Goal: Task Accomplishment & Management: Manage account settings

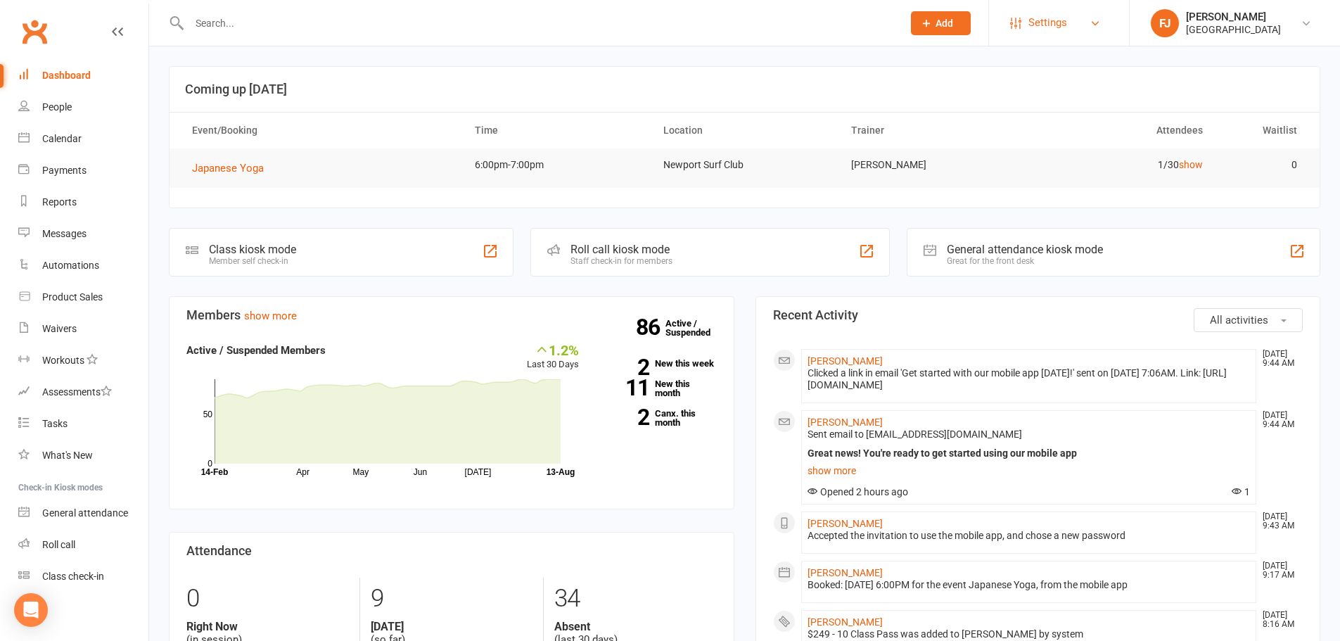
click at [1102, 20] on link "Settings" at bounding box center [1059, 23] width 98 height 32
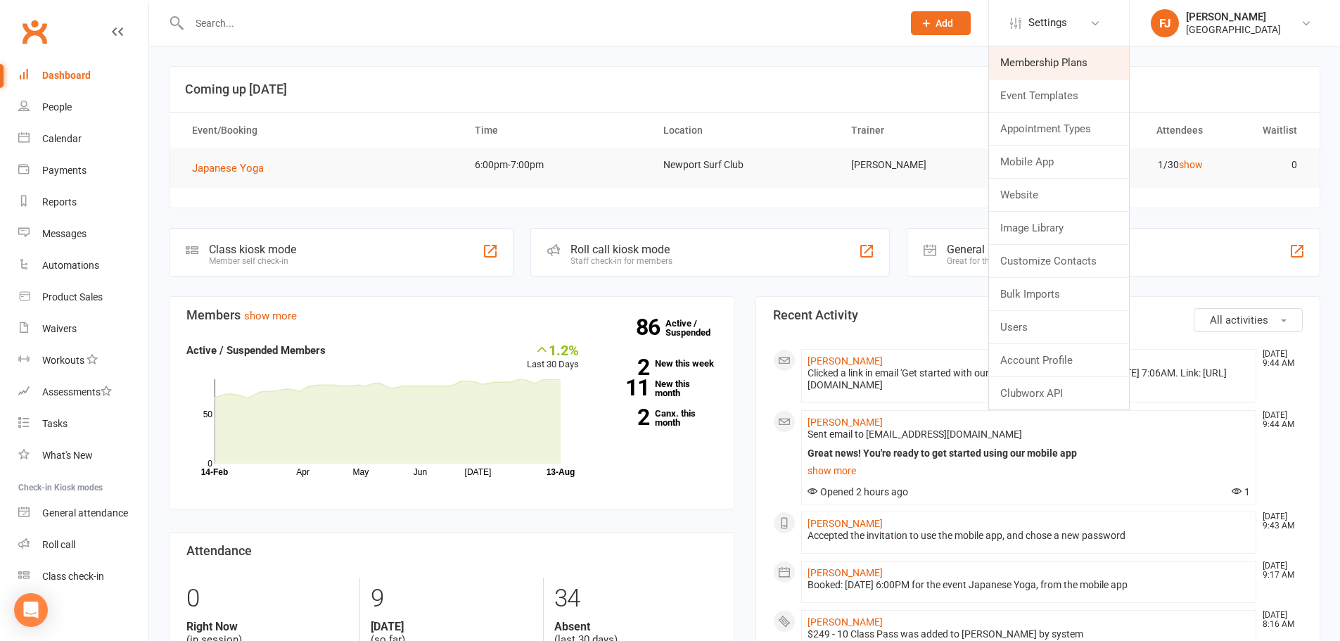
click at [1057, 61] on link "Membership Plans" at bounding box center [1059, 62] width 140 height 32
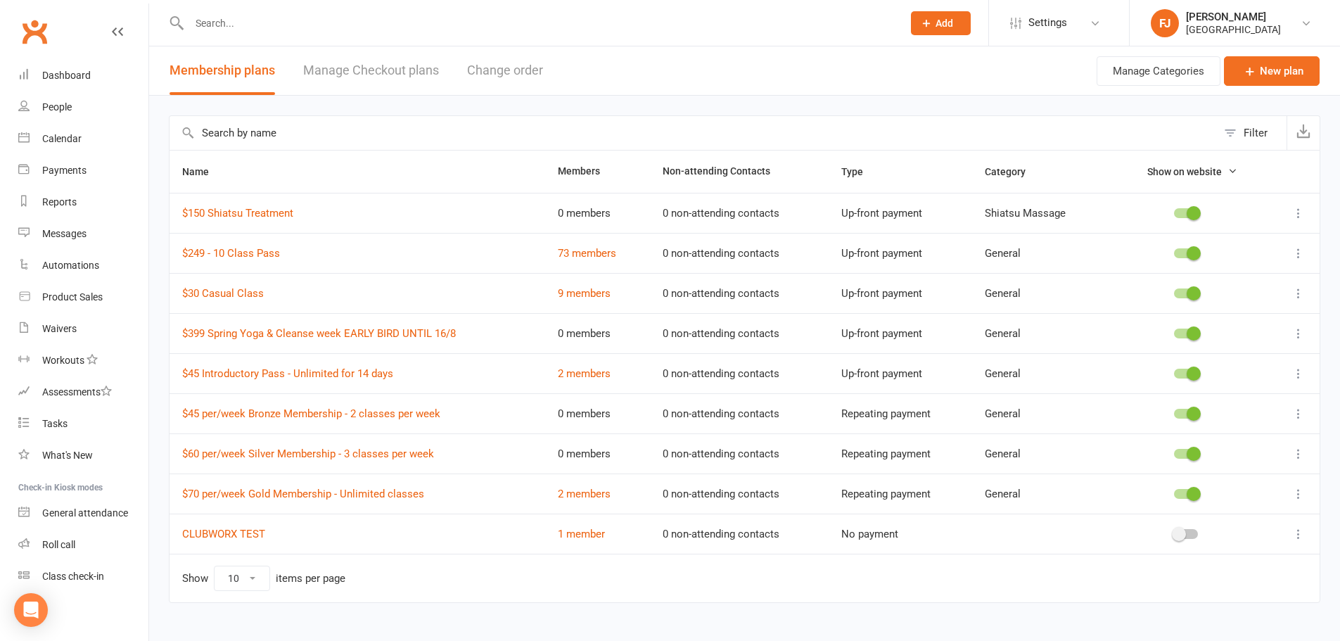
click at [1300, 331] on icon at bounding box center [1299, 333] width 14 height 14
click at [1191, 361] on link "Edit" at bounding box center [1226, 361] width 139 height 28
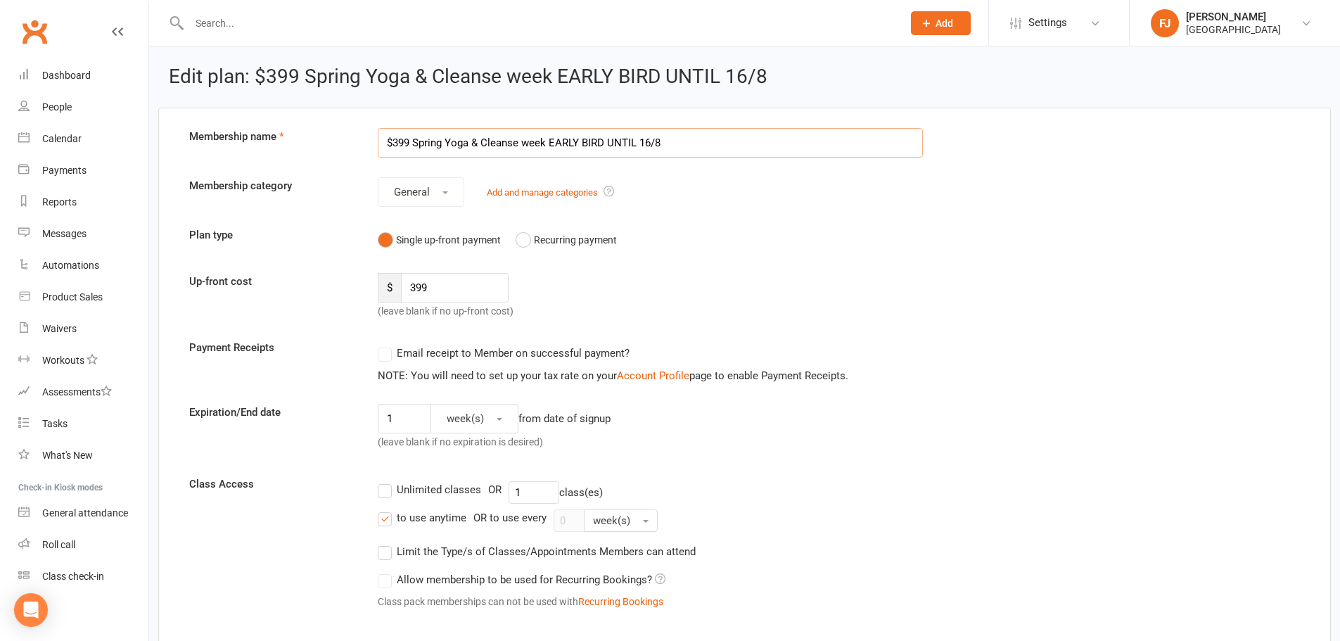
click at [654, 145] on input "$399 Spring Yoga & Cleanse week EARLY BIRD UNTIL 16/8" at bounding box center [650, 143] width 545 height 30
drag, startPoint x: 679, startPoint y: 141, endPoint x: 552, endPoint y: 141, distance: 127.3
click at [552, 141] on input "$399 Spring Yoga & Cleanse week EARLY BIRD UNTIL 16/8" at bounding box center [650, 143] width 545 height 30
click at [556, 138] on input "$399 Spring Yoga & Cleanse week" at bounding box center [650, 143] width 545 height 30
type input "$399 Spring Yoga & Cleanse week EARLY BIRD"
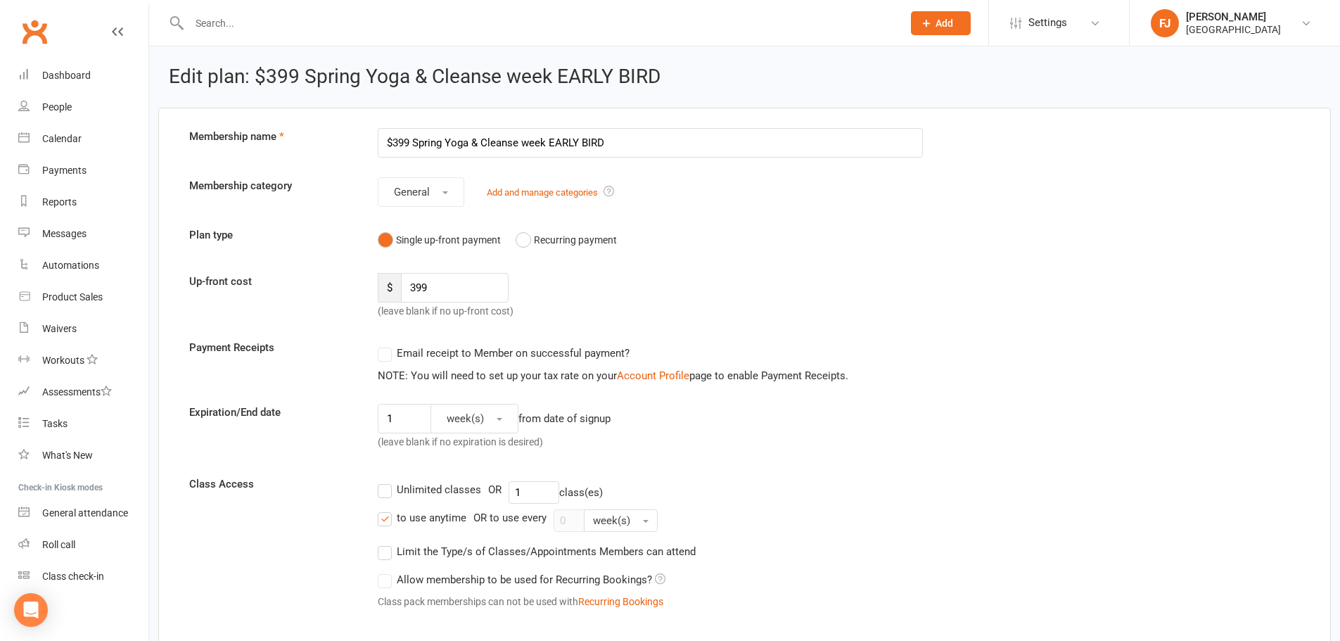
click at [943, 27] on span "Add" at bounding box center [945, 23] width 18 height 11
click at [923, 89] on link "Member" at bounding box center [925, 95] width 125 height 32
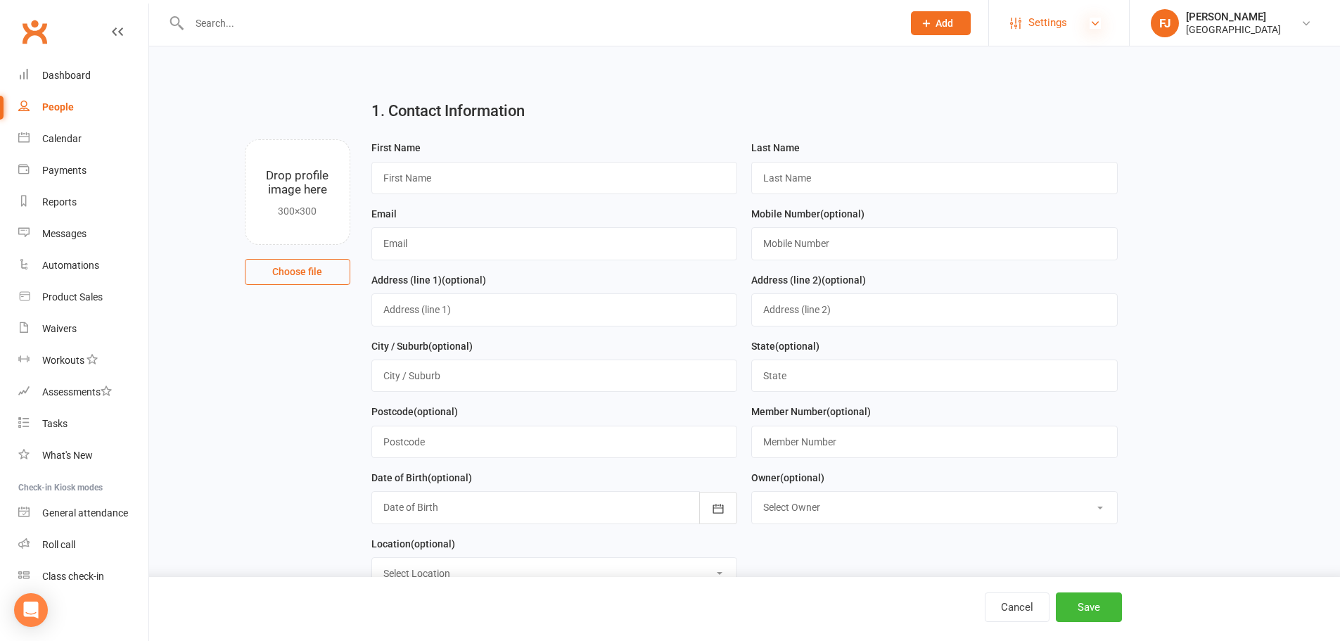
click at [1090, 20] on icon at bounding box center [1095, 23] width 11 height 11
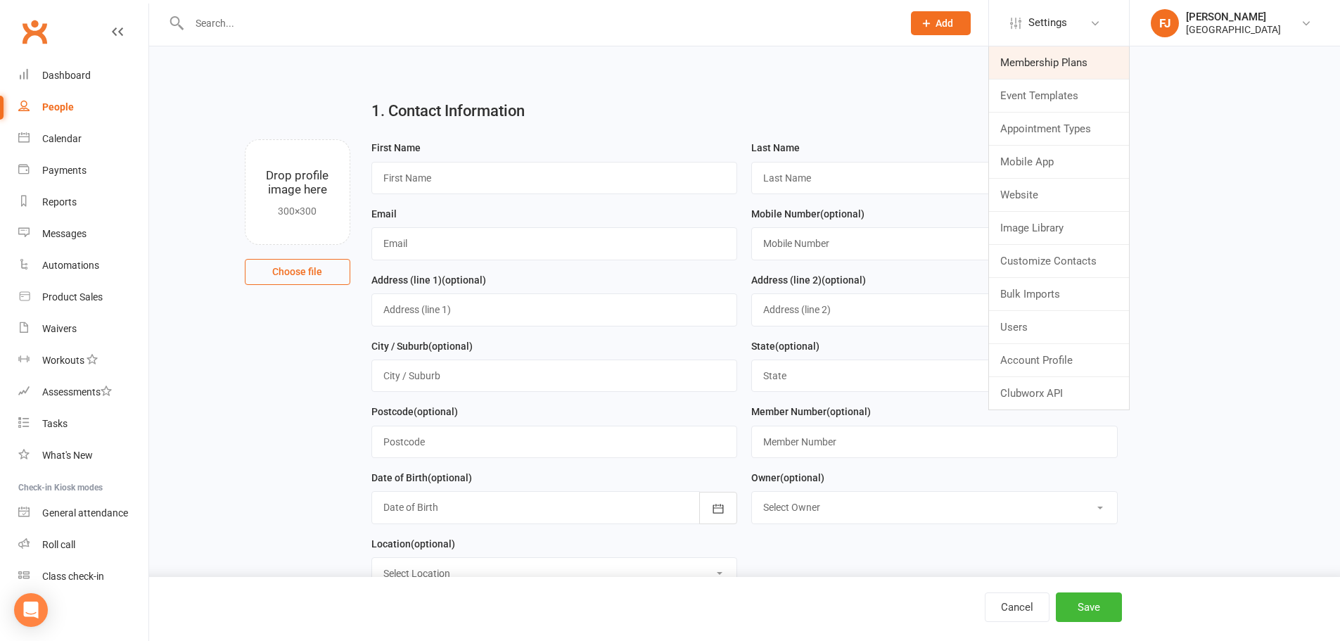
click at [1048, 67] on link "Membership Plans" at bounding box center [1059, 62] width 140 height 32
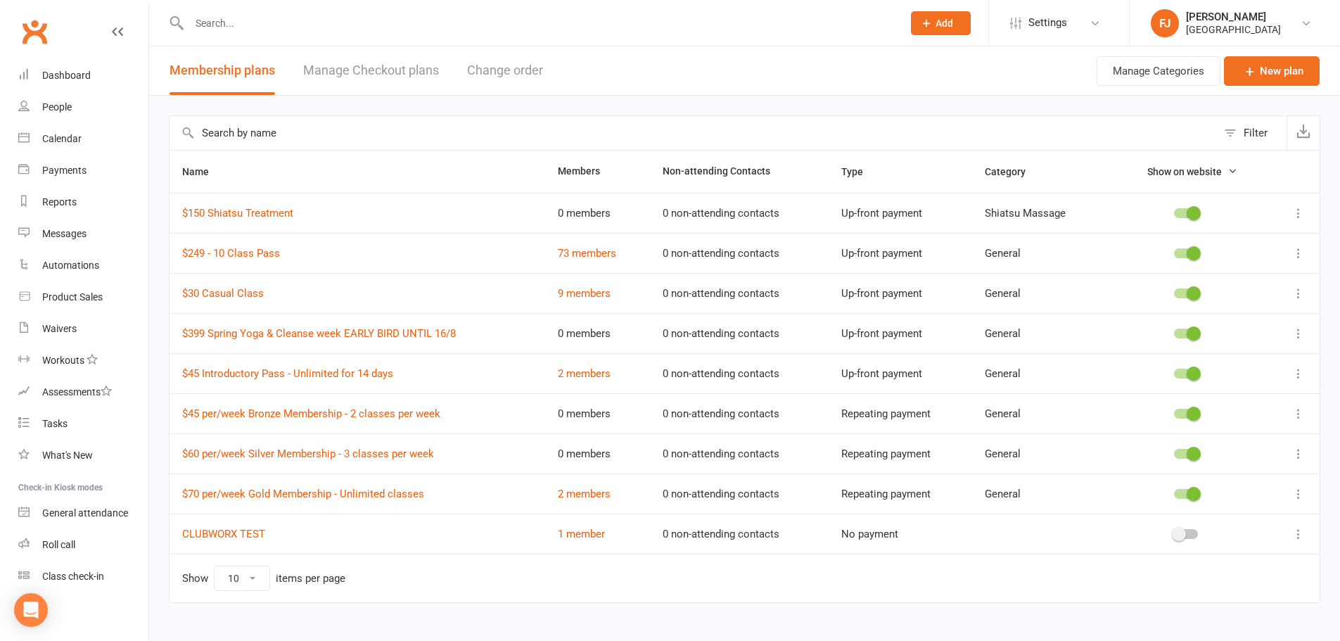
click at [1301, 327] on icon at bounding box center [1299, 333] width 14 height 14
click at [1215, 388] on link "Duplicate" at bounding box center [1226, 389] width 139 height 28
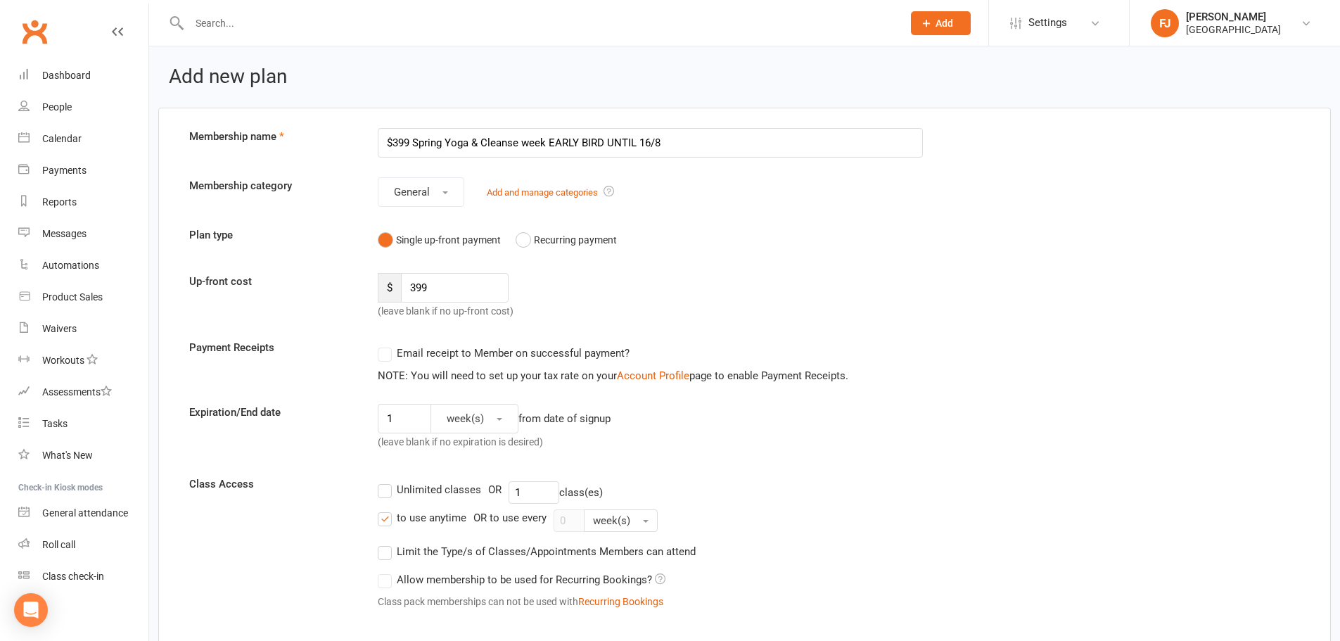
drag, startPoint x: 701, startPoint y: 138, endPoint x: 645, endPoint y: 138, distance: 56.3
click at [645, 138] on input "$399 Spring Yoga & Cleanse week EARLY BIRD UNTIL 16/8" at bounding box center [650, 143] width 545 height 30
drag, startPoint x: 687, startPoint y: 143, endPoint x: 550, endPoint y: 146, distance: 137.2
click at [550, 146] on input "$399 Spring Yoga & Cleanse week EARLY BIRD UNTIL 16/8" at bounding box center [650, 143] width 545 height 30
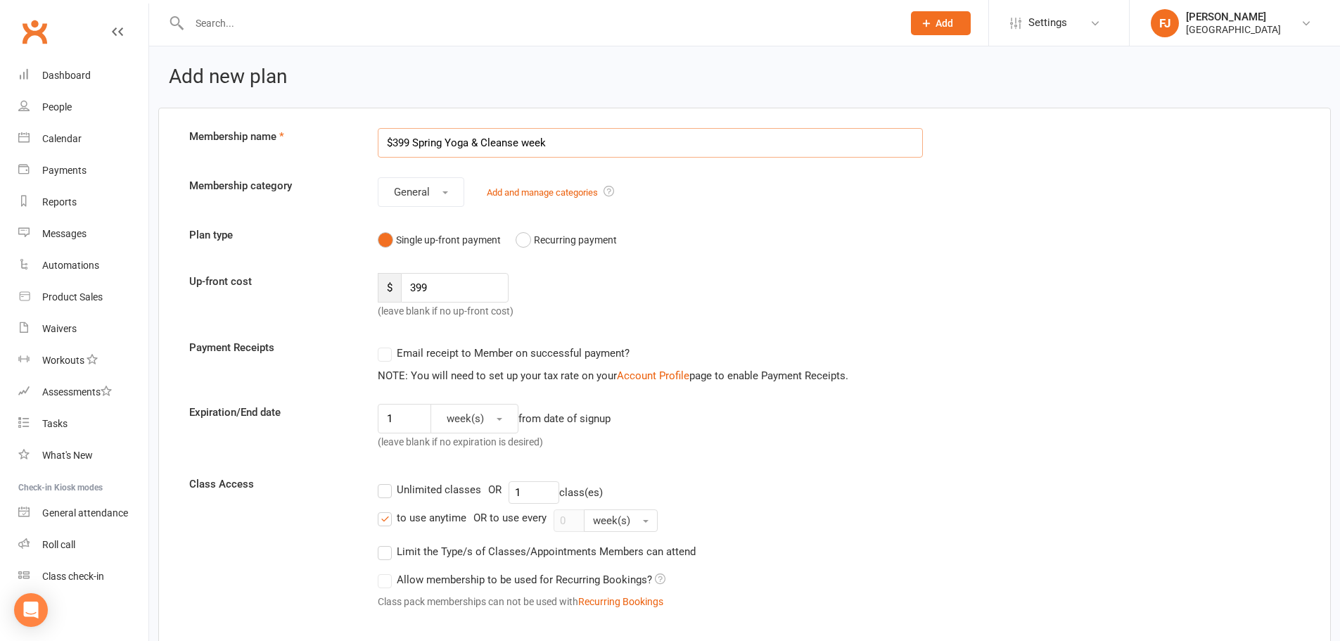
drag, startPoint x: 410, startPoint y: 145, endPoint x: 394, endPoint y: 149, distance: 16.7
click at [394, 149] on input "$399 Spring Yoga & Cleanse week" at bounding box center [650, 143] width 545 height 30
type input "$450 Spring Yoga & Cleanse week"
drag, startPoint x: 445, startPoint y: 295, endPoint x: 374, endPoint y: 295, distance: 70.4
click at [374, 295] on div "$ 399 (leave blank if no up-front cost)" at bounding box center [508, 296] width 283 height 46
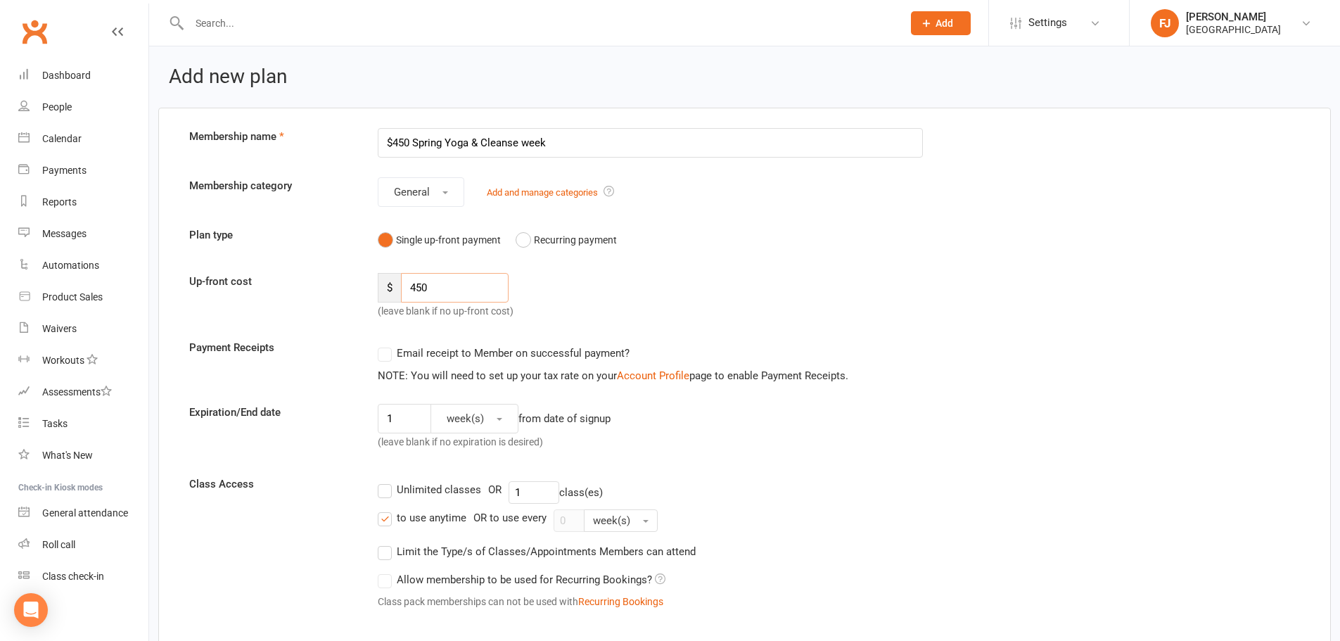
type input "450"
click at [848, 321] on form "Membership name $450 Spring Yoga & Cleanse week Membership category General Add…" at bounding box center [745, 631] width 1132 height 1006
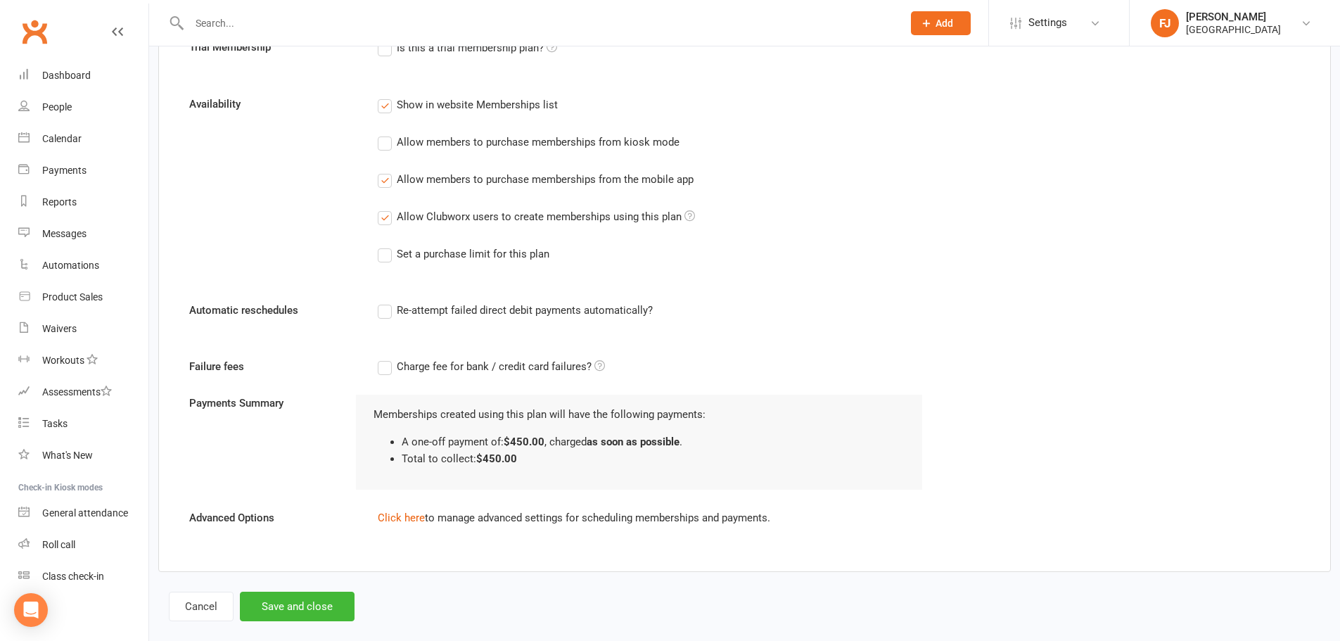
scroll to position [623, 0]
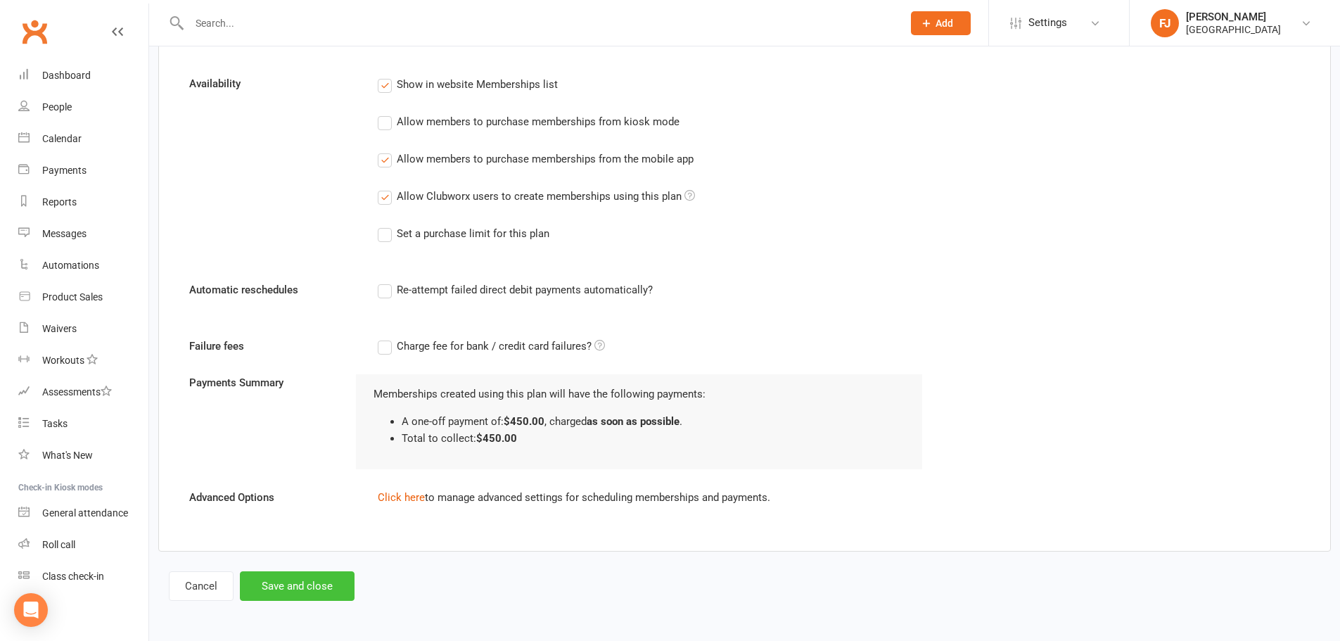
click at [284, 584] on button "Save and close" at bounding box center [297, 586] width 115 height 30
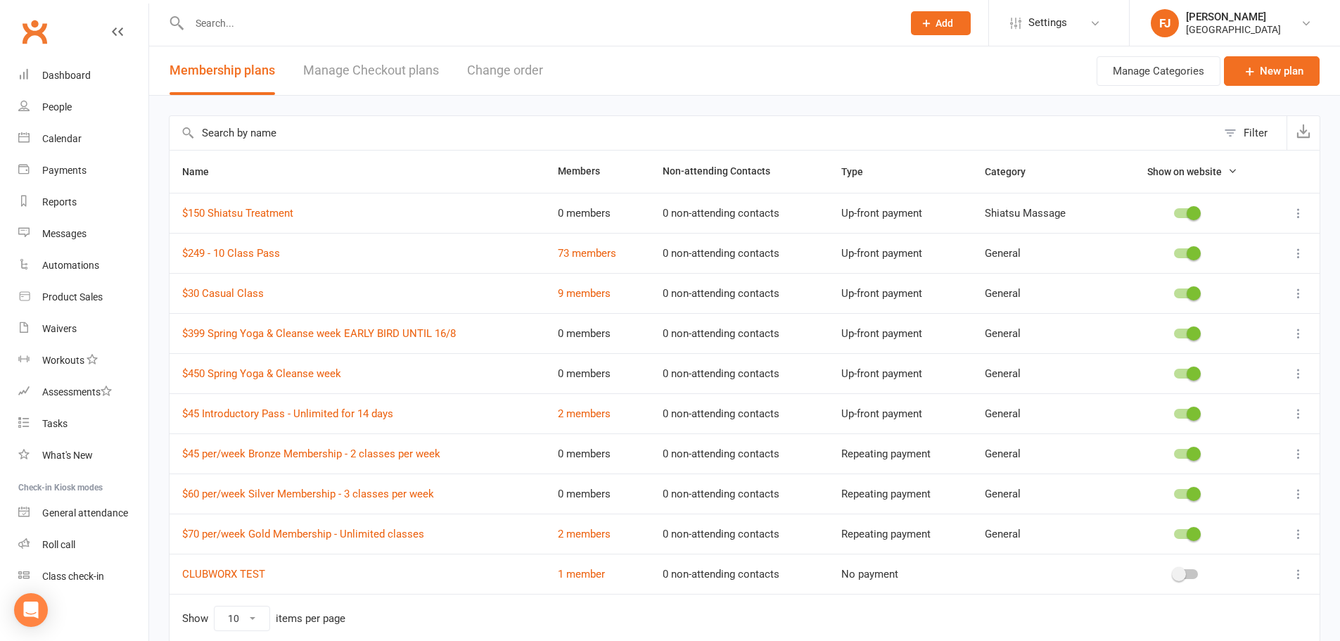
click at [1298, 329] on icon at bounding box center [1299, 333] width 14 height 14
click at [1299, 329] on icon at bounding box center [1299, 333] width 14 height 14
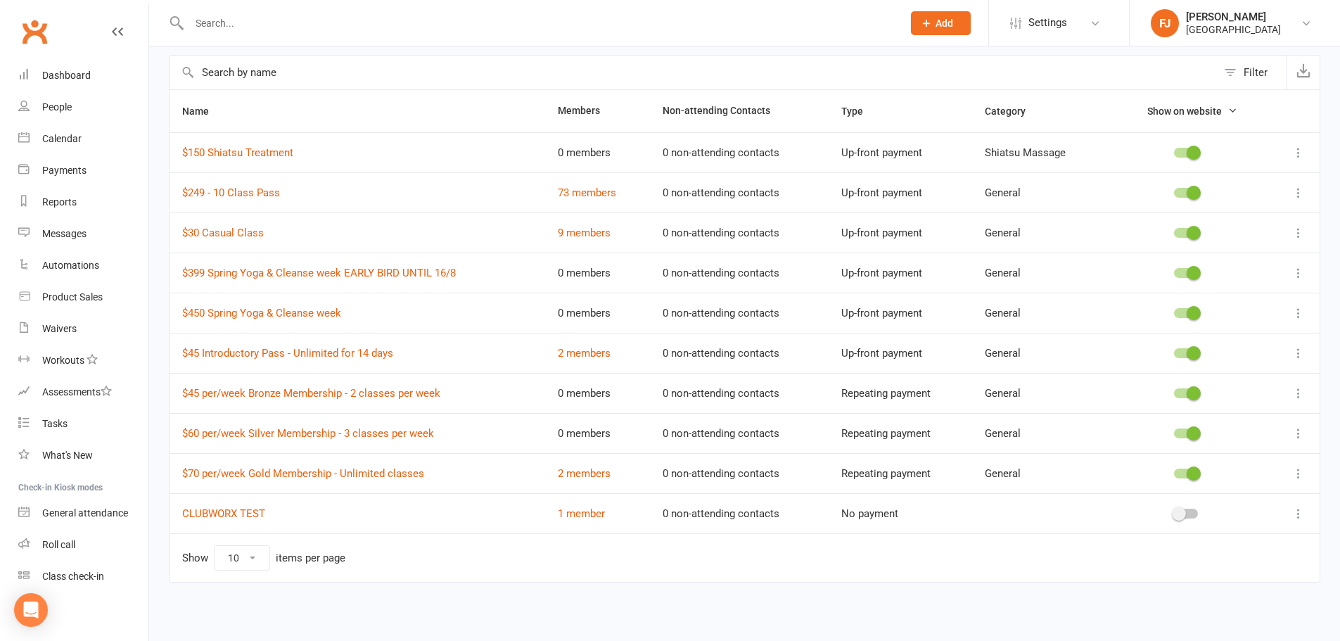
scroll to position [62, 0]
click at [1051, 20] on span "Settings" at bounding box center [1048, 23] width 39 height 32
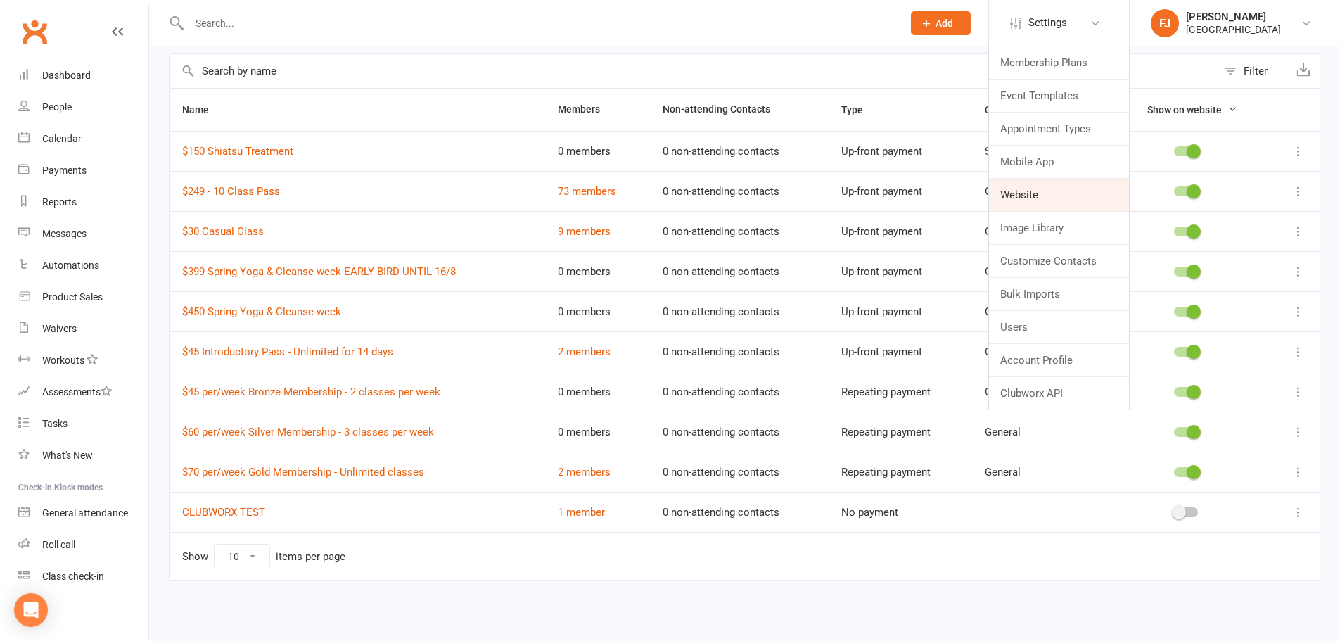
click at [1032, 197] on link "Website" at bounding box center [1059, 195] width 140 height 32
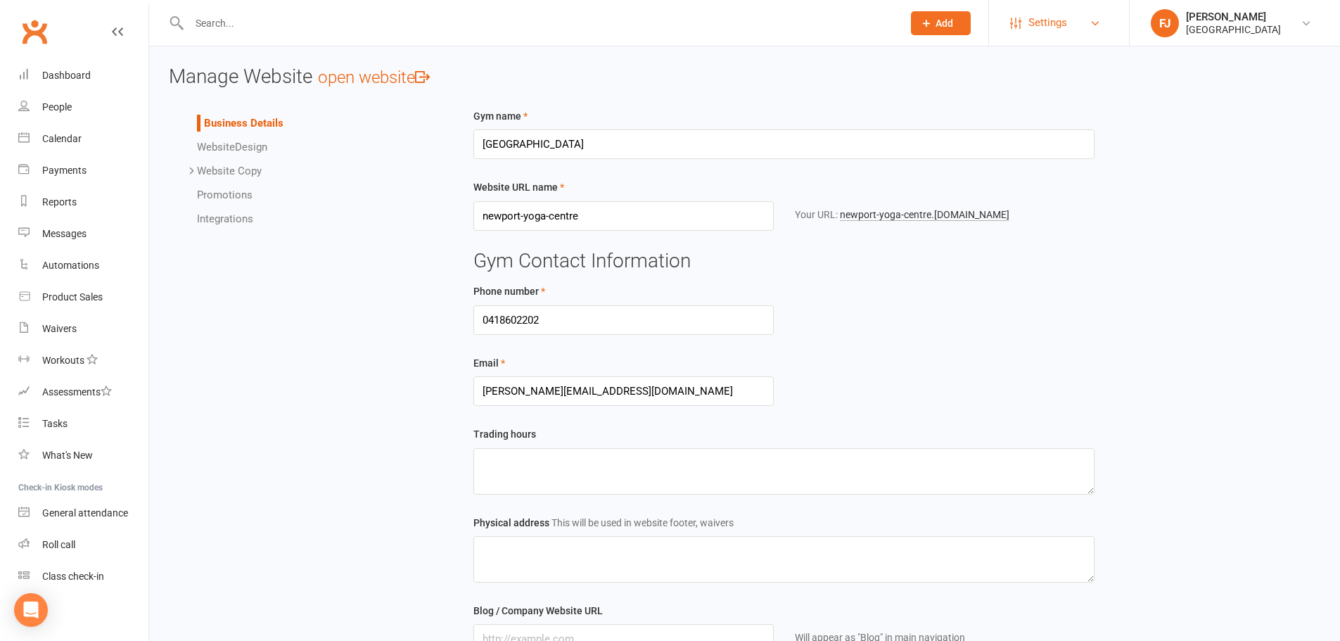
click at [1055, 18] on span "Settings" at bounding box center [1048, 23] width 39 height 32
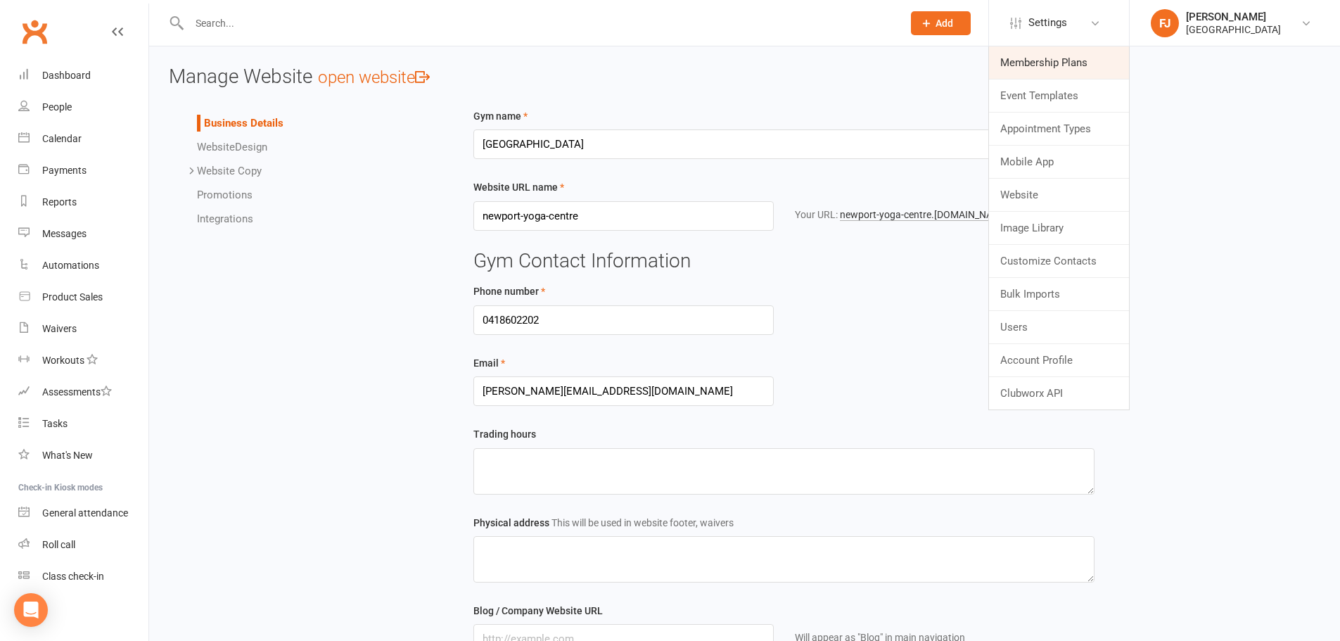
click at [1039, 58] on link "Membership Plans" at bounding box center [1059, 62] width 140 height 32
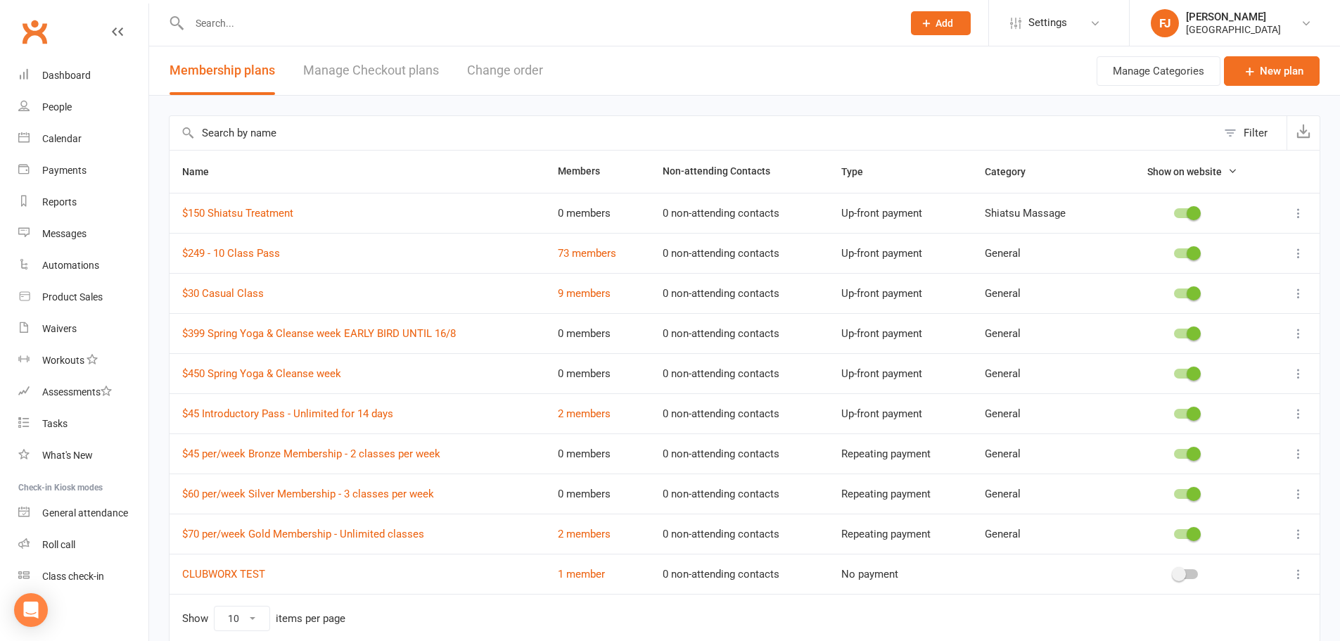
click at [42, 592] on nav "Clubworx Dashboard People Calendar Payments Reports Messages Automations Produc…" at bounding box center [74, 324] width 149 height 641
click at [251, 376] on link "$450 Spring Yoga & Cleanse week" at bounding box center [261, 373] width 159 height 13
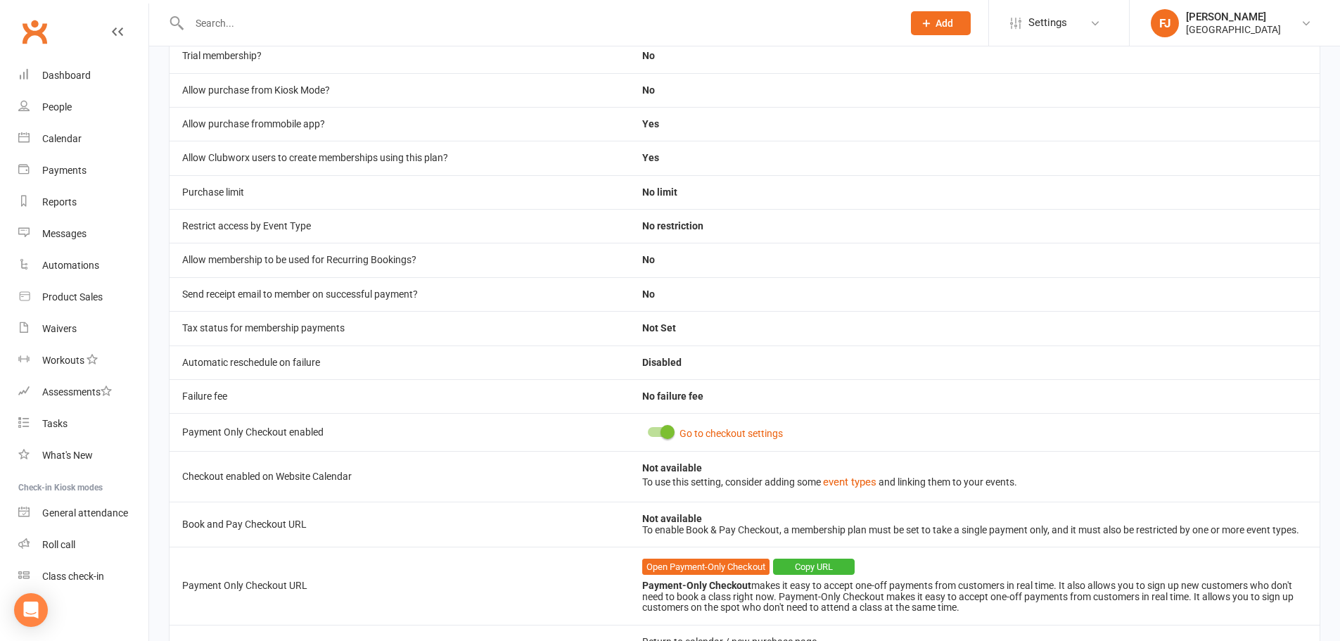
scroll to position [447, 0]
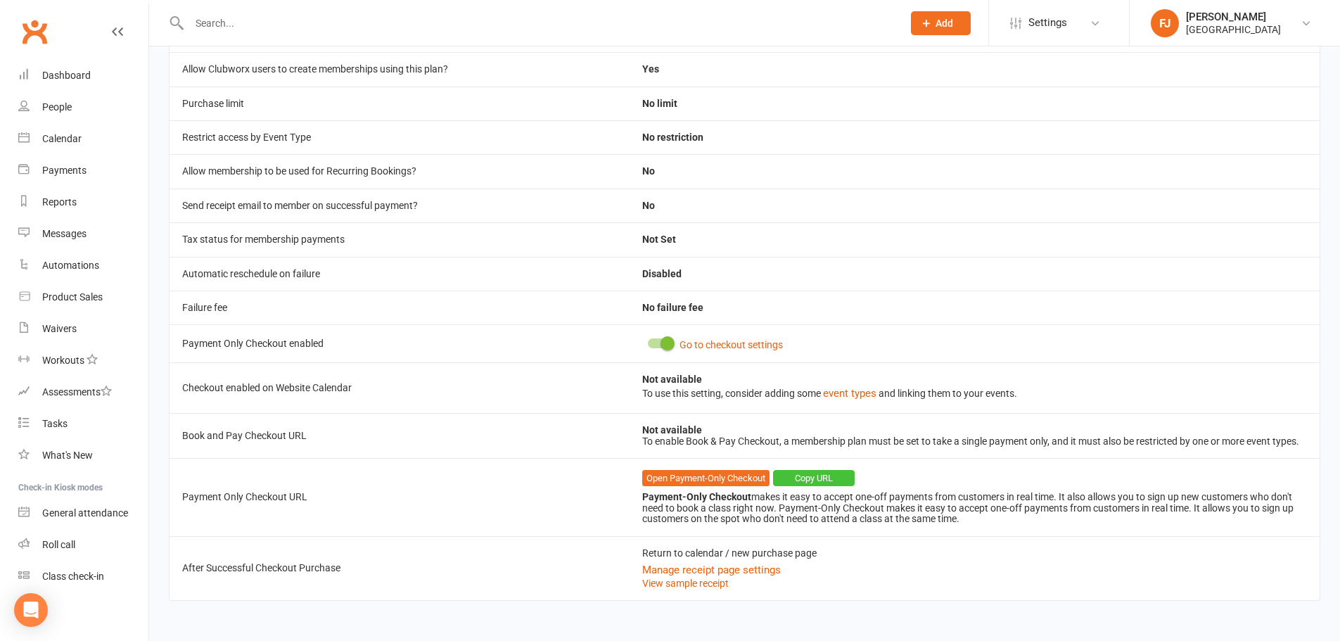
click at [808, 475] on button "Copy URL" at bounding box center [814, 478] width 82 height 17
